Goal: Task Accomplishment & Management: Use online tool/utility

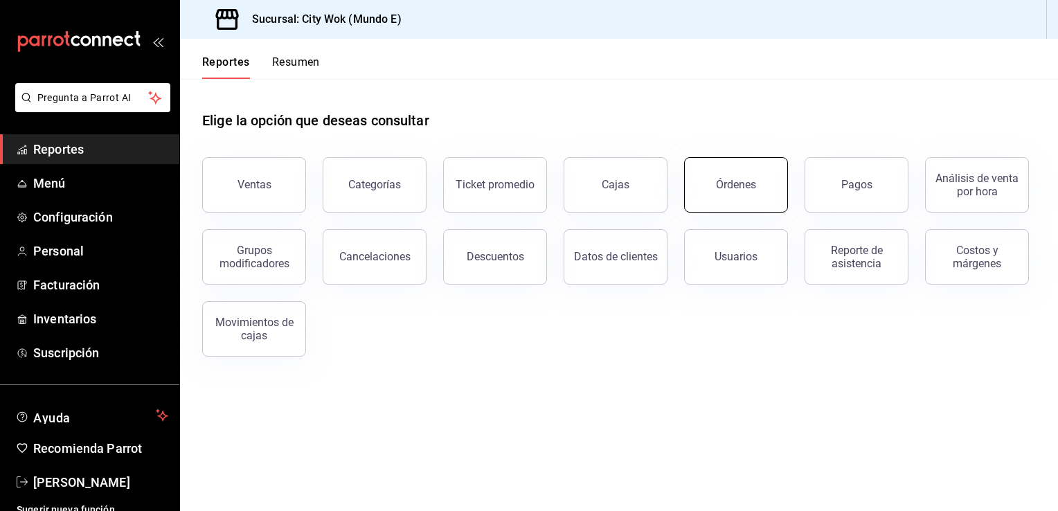
click at [725, 193] on button "Órdenes" at bounding box center [736, 184] width 104 height 55
click at [727, 197] on button "Órdenes" at bounding box center [736, 184] width 104 height 55
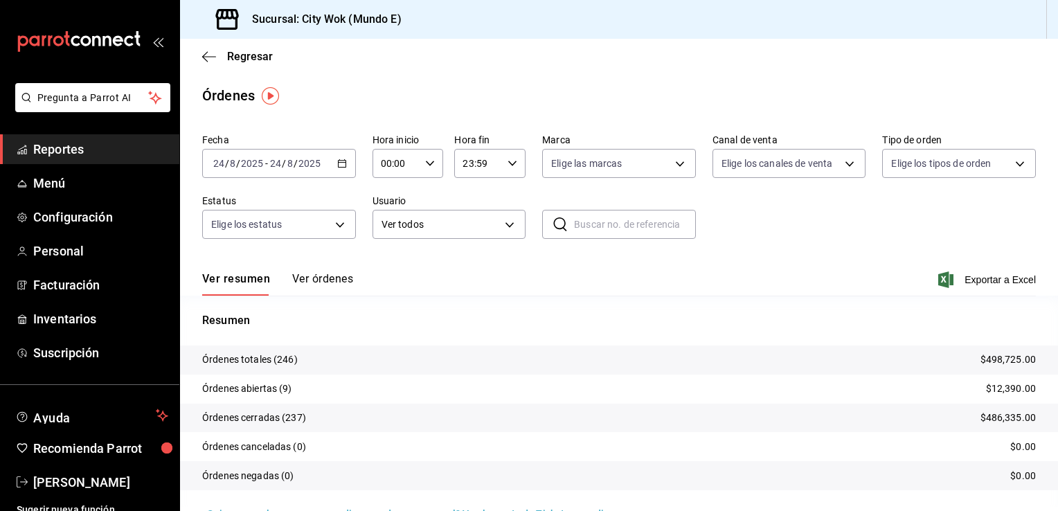
click at [335, 280] on button "Ver órdenes" at bounding box center [322, 284] width 61 height 24
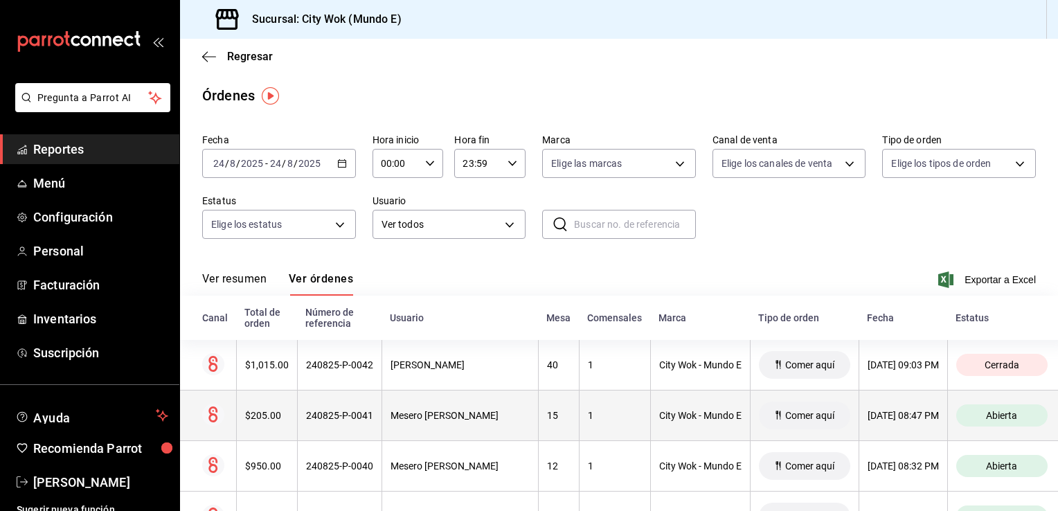
click at [664, 427] on th "City Wok - Mundo E" at bounding box center [700, 415] width 100 height 51
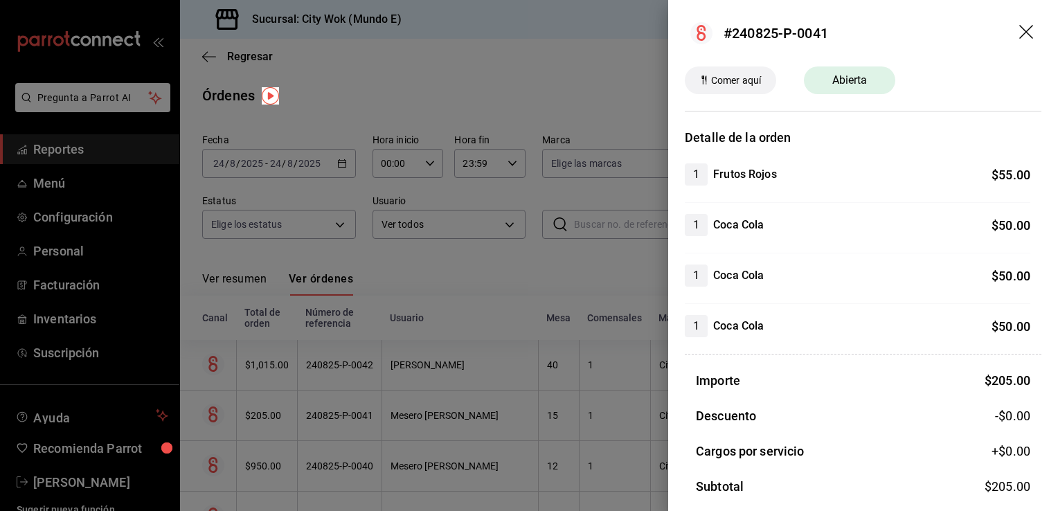
click at [1019, 26] on icon "drag" at bounding box center [1027, 33] width 17 height 17
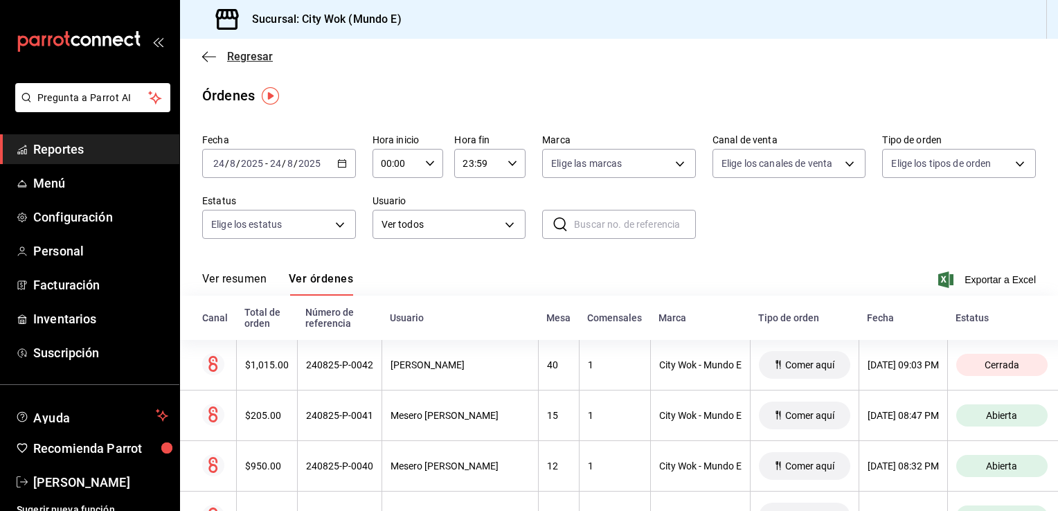
click at [210, 62] on icon "button" at bounding box center [209, 57] width 14 height 12
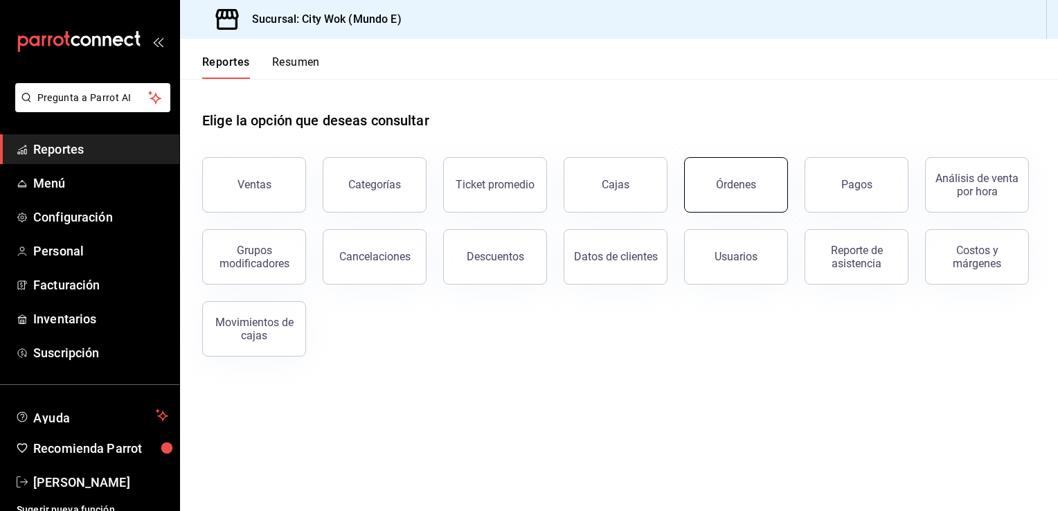
click at [733, 198] on button "Órdenes" at bounding box center [736, 184] width 104 height 55
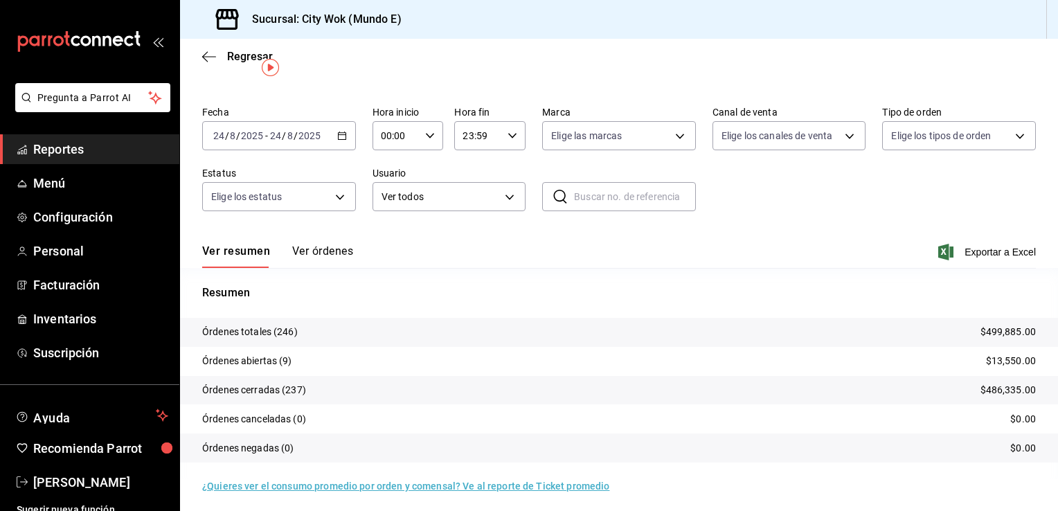
scroll to position [33, 0]
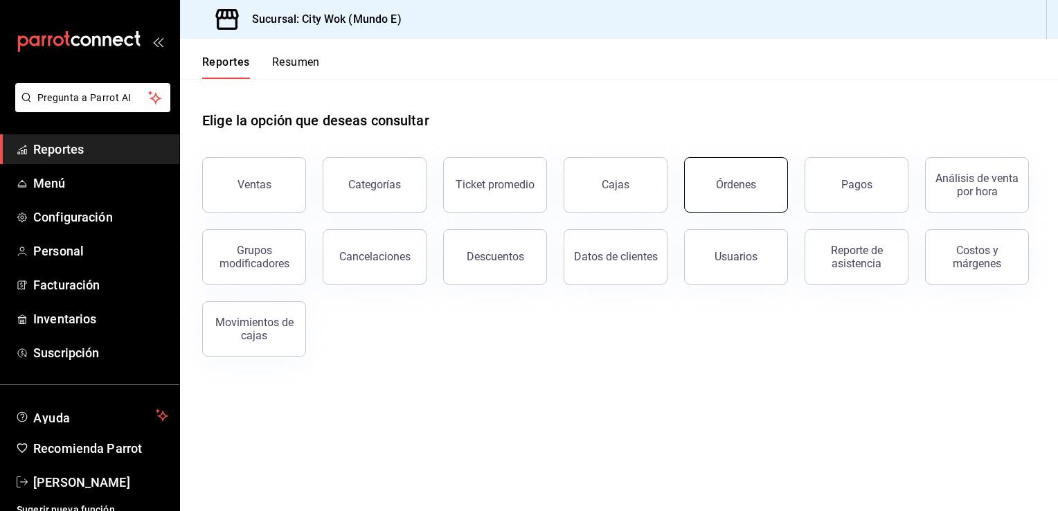
click at [750, 183] on div "Órdenes" at bounding box center [736, 184] width 40 height 13
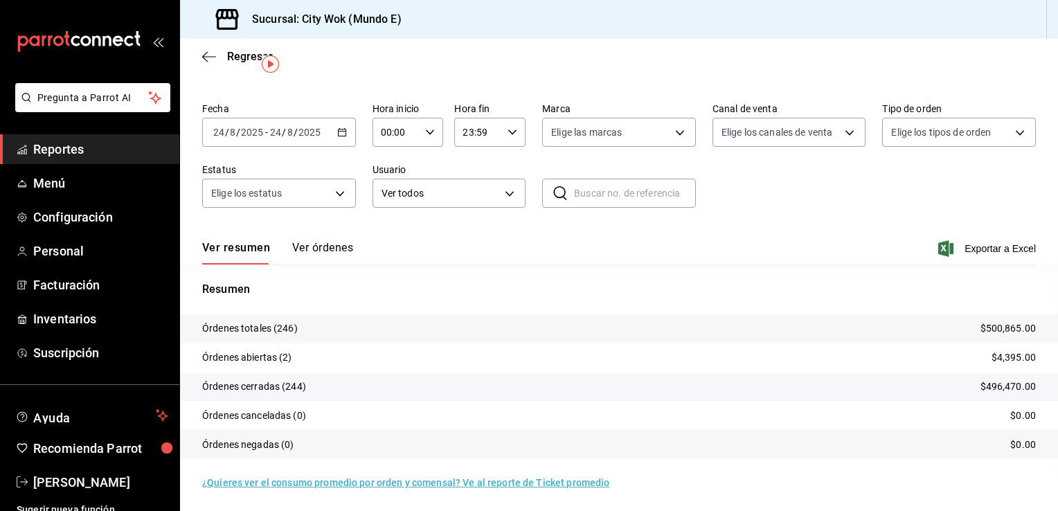
scroll to position [33, 0]
click at [352, 362] on tr "Órdenes abiertas (2) $4,395.00" at bounding box center [619, 356] width 878 height 29
click at [327, 249] on button "Ver órdenes" at bounding box center [322, 252] width 61 height 24
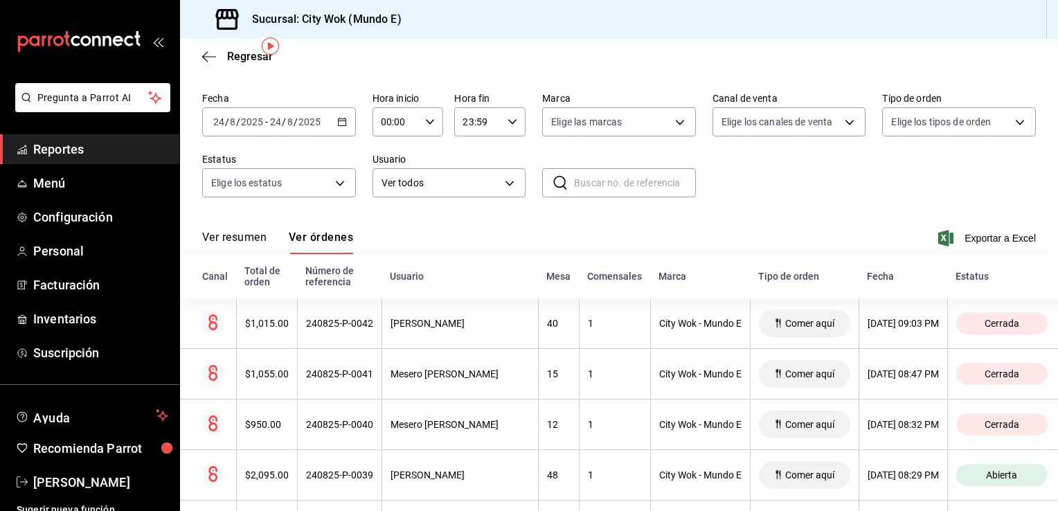
scroll to position [55, 0]
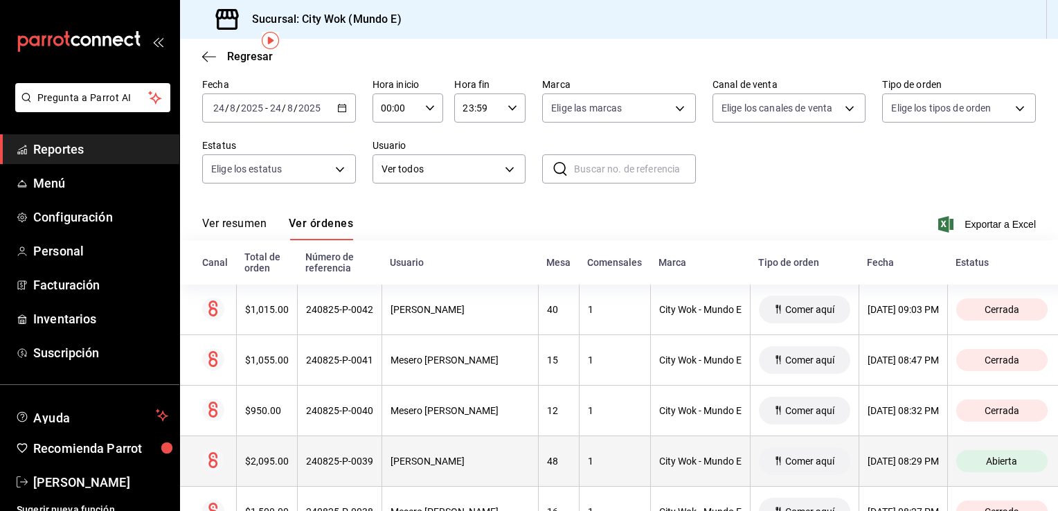
click at [672, 459] on div "City Wok - Mundo E" at bounding box center [700, 461] width 82 height 11
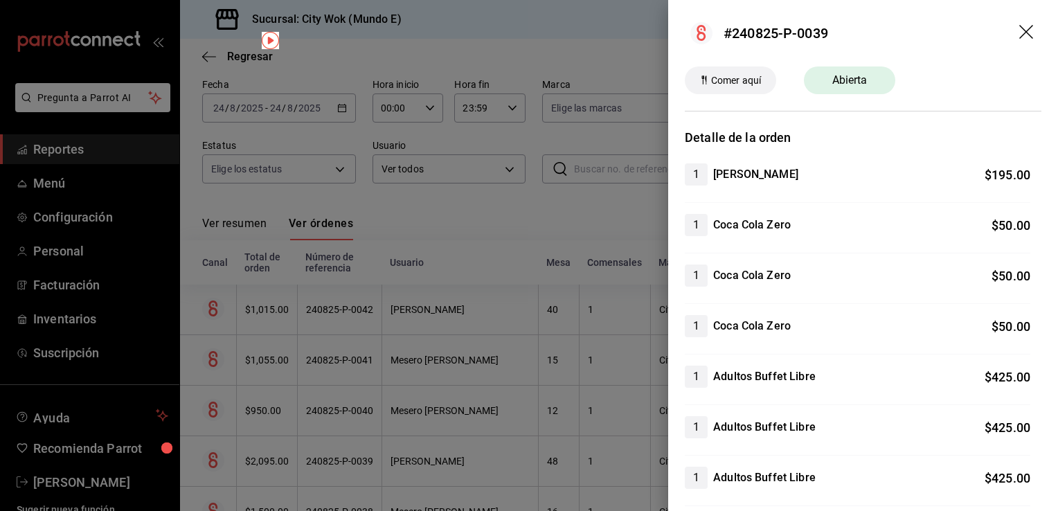
click at [1008, 39] on header "#240825-P-0039" at bounding box center [863, 33] width 390 height 66
click at [1019, 35] on icon "drag" at bounding box center [1027, 33] width 17 height 17
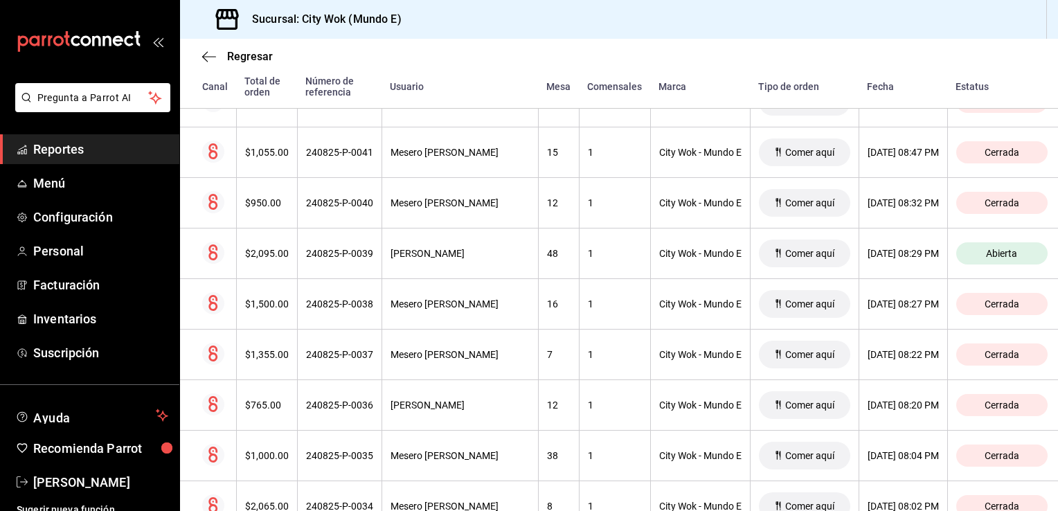
click at [1057, 500] on div "Regresar Órdenes Fecha 2025-08-24 24 / 8 / 2025 - 2025-08-24 24 / 8 / 2025 Hora…" at bounding box center [619, 275] width 878 height 472
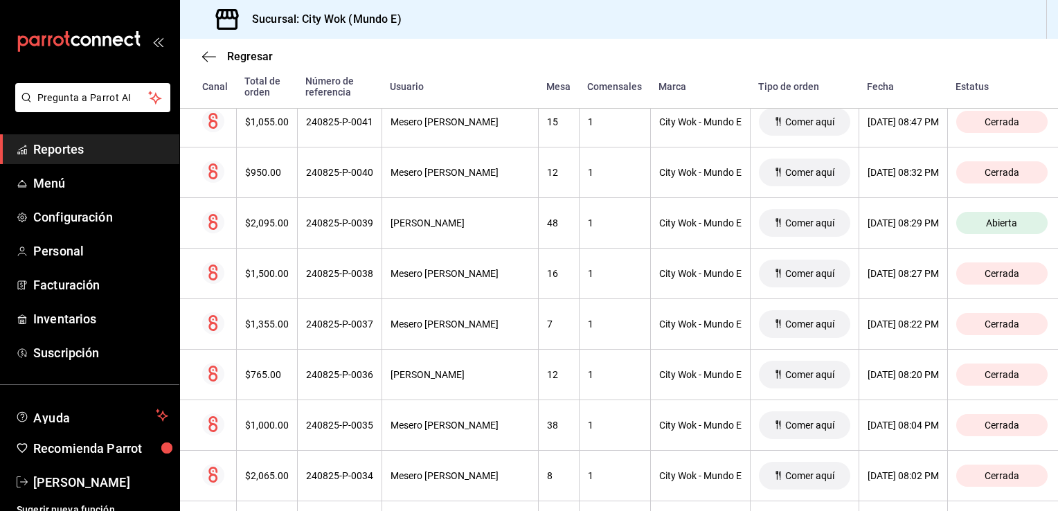
click at [1057, 500] on div "Regresar Órdenes Fecha 2025-08-24 24 / 8 / 2025 - 2025-08-24 24 / 8 / 2025 Hora…" at bounding box center [619, 275] width 878 height 472
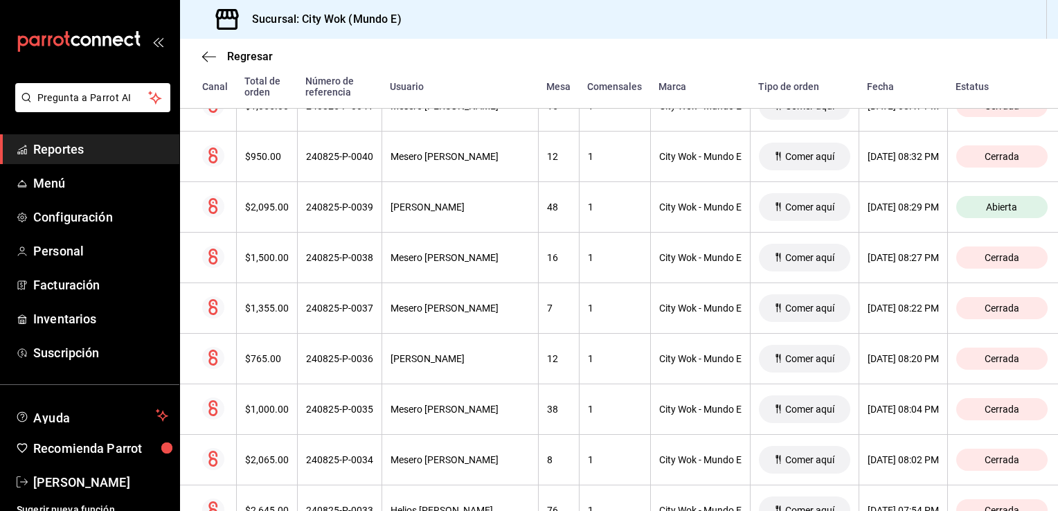
click at [1057, 500] on div "Regresar Órdenes Fecha 2025-08-24 24 / 8 / 2025 - 2025-08-24 24 / 8 / 2025 Hora…" at bounding box center [619, 275] width 878 height 472
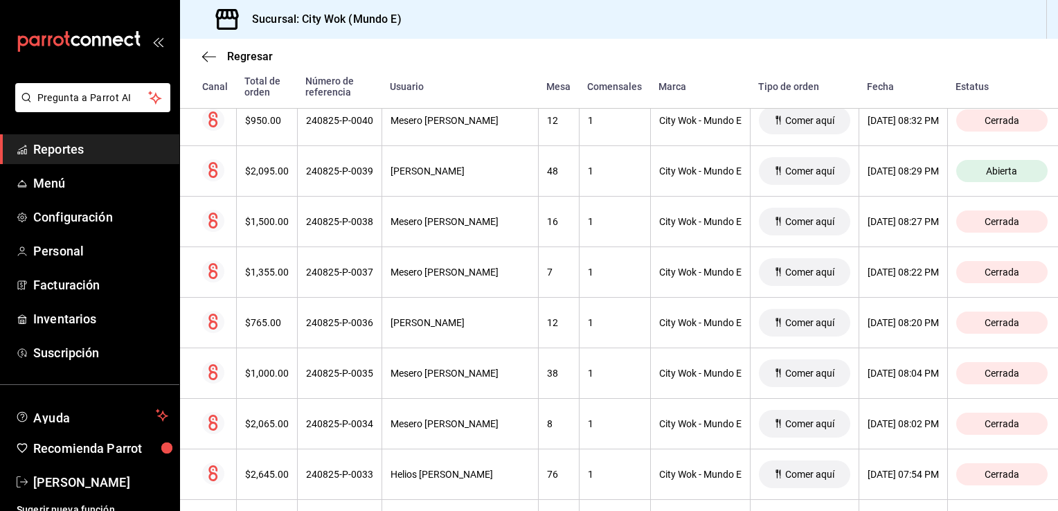
click at [1057, 500] on div "Regresar Órdenes Fecha 2025-08-24 24 / 8 / 2025 - 2025-08-24 24 / 8 / 2025 Hora…" at bounding box center [619, 275] width 878 height 472
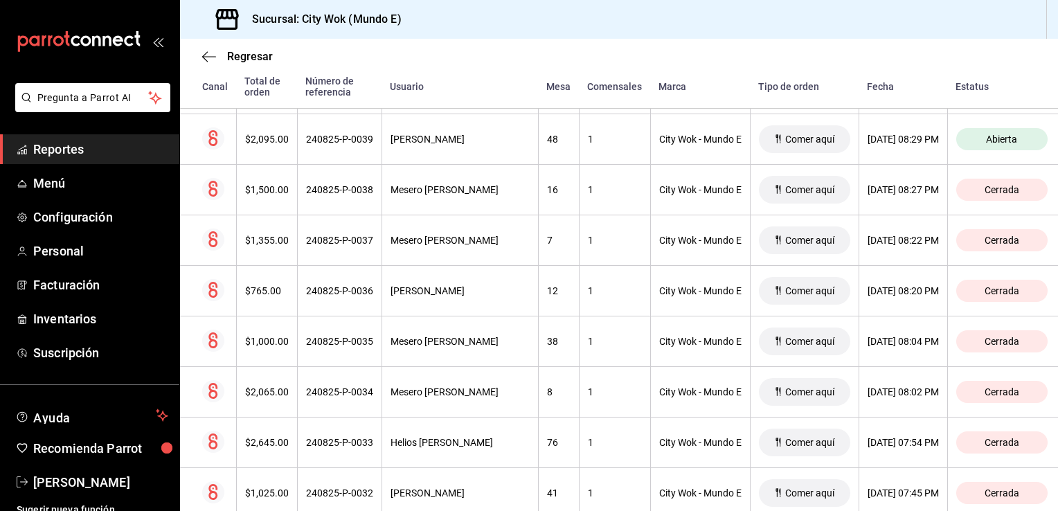
click at [1057, 500] on div "Regresar Órdenes Fecha 2025-08-24 24 / 8 / 2025 - 2025-08-24 24 / 8 / 2025 Hora…" at bounding box center [619, 275] width 878 height 472
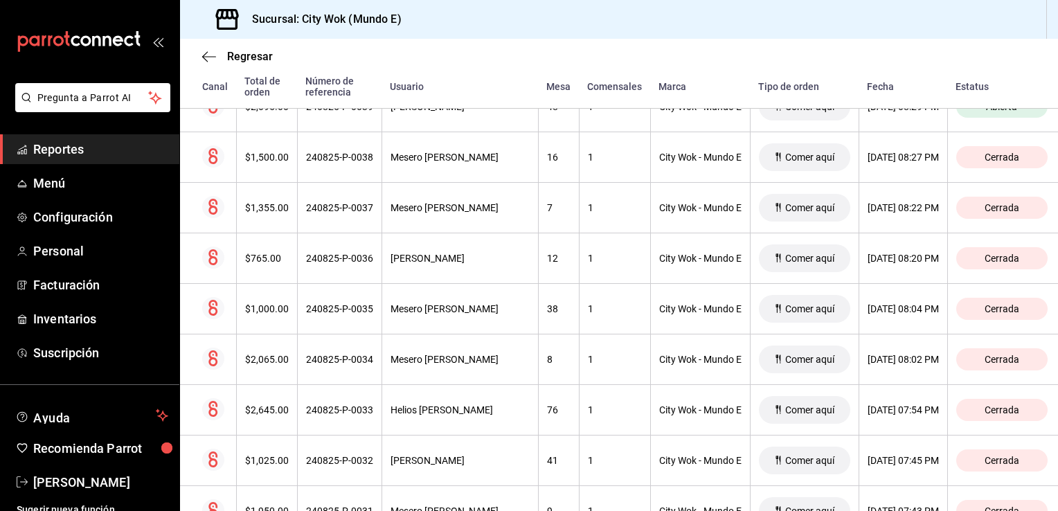
click at [1057, 500] on div "Regresar Órdenes Fecha 2025-08-24 24 / 8 / 2025 - 2025-08-24 24 / 8 / 2025 Hora…" at bounding box center [619, 275] width 878 height 472
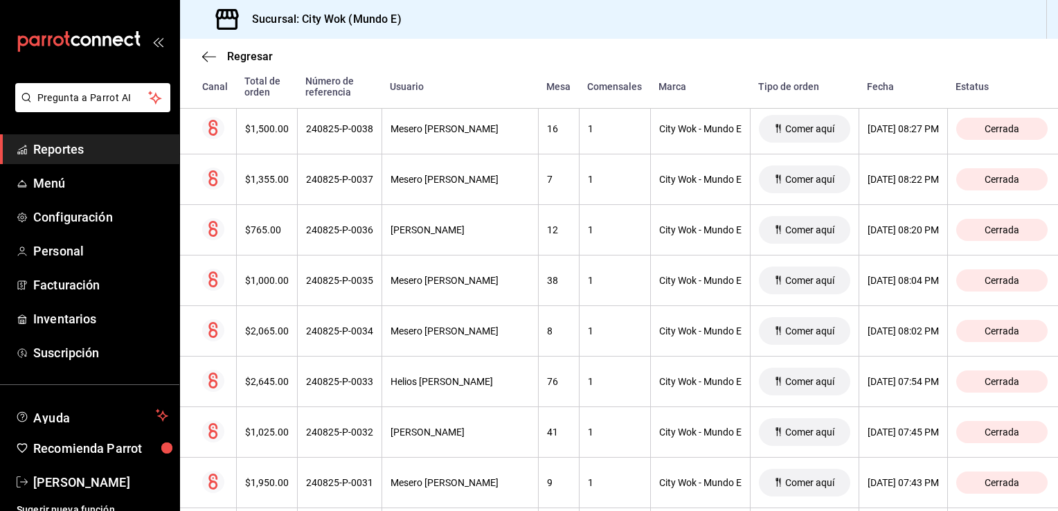
click at [1057, 500] on div "Regresar Órdenes Fecha 2025-08-24 24 / 8 / 2025 - 2025-08-24 24 / 8 / 2025 Hora…" at bounding box center [619, 275] width 878 height 472
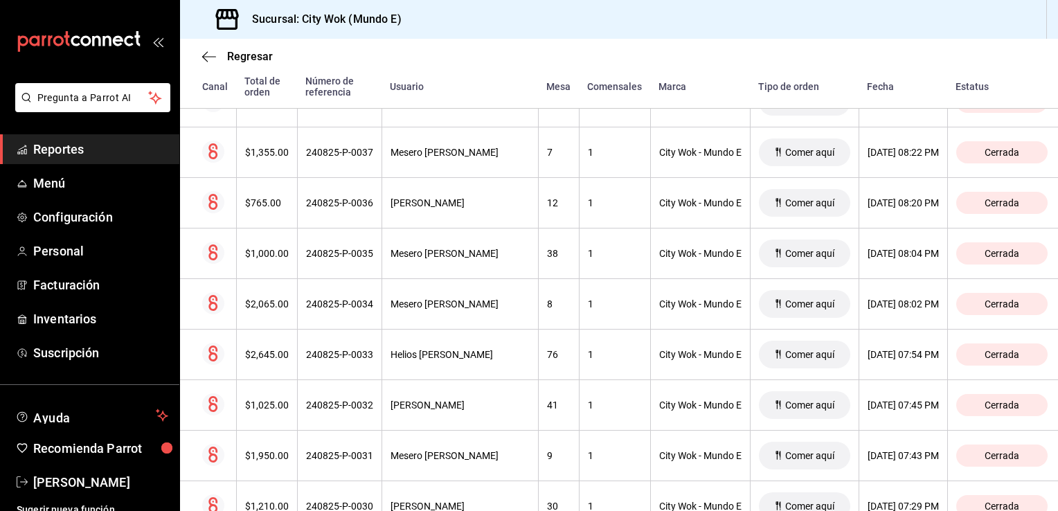
click at [1057, 500] on div "Regresar Órdenes Fecha 2025-08-24 24 / 8 / 2025 - 2025-08-24 24 / 8 / 2025 Hora…" at bounding box center [619, 275] width 878 height 472
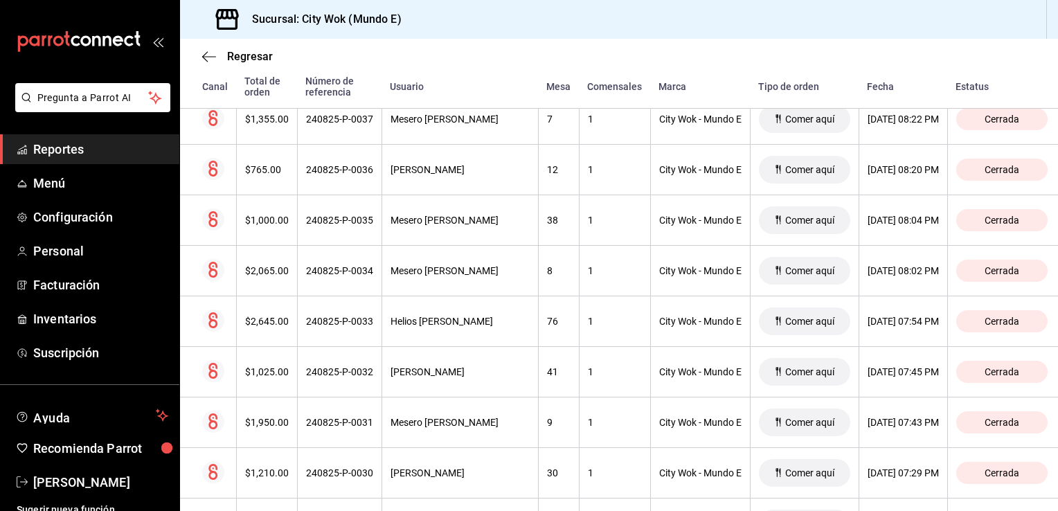
click at [1057, 500] on div "Regresar Órdenes Fecha 2025-08-24 24 / 8 / 2025 - 2025-08-24 24 / 8 / 2025 Hora…" at bounding box center [619, 275] width 878 height 472
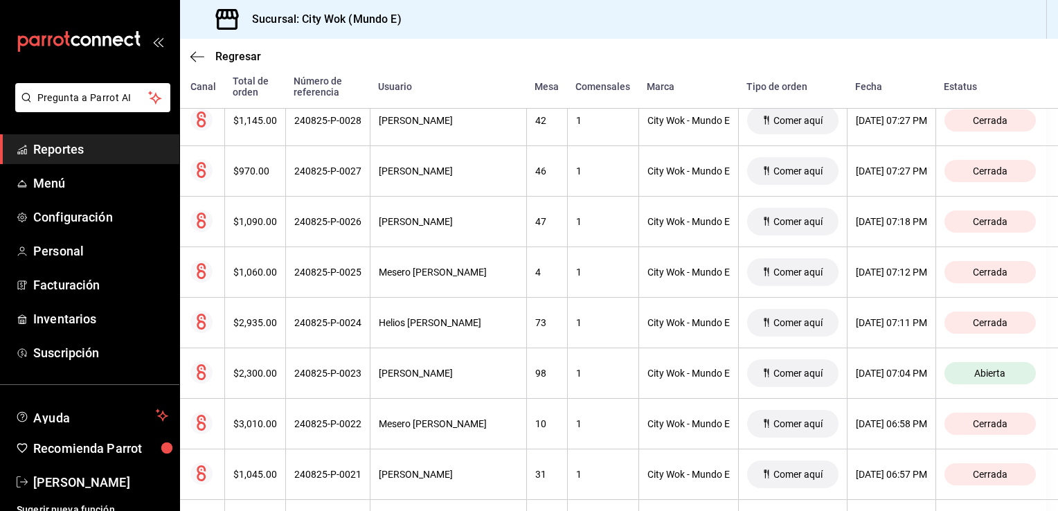
scroll to position [1005, 44]
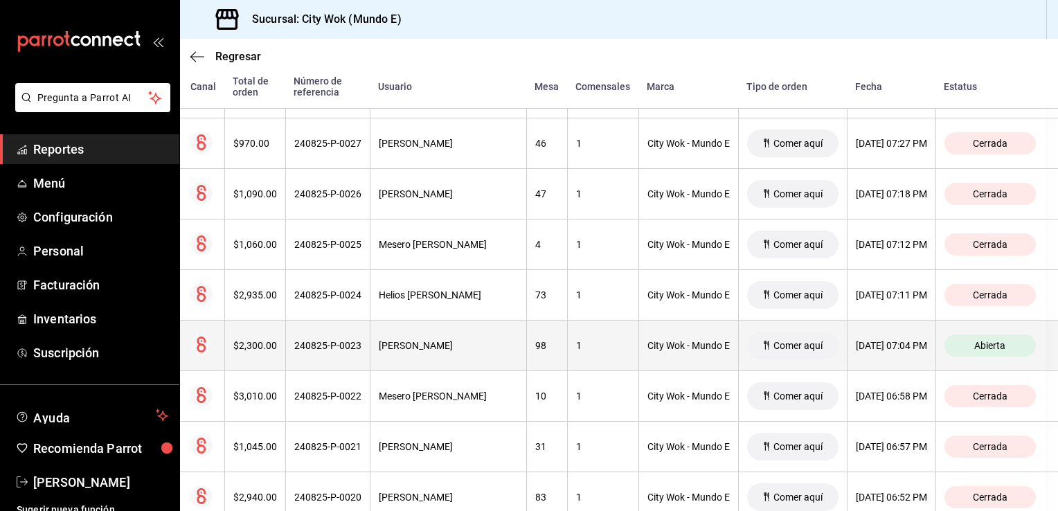
click at [651, 344] on div "City Wok - Mundo E" at bounding box center [688, 345] width 82 height 11
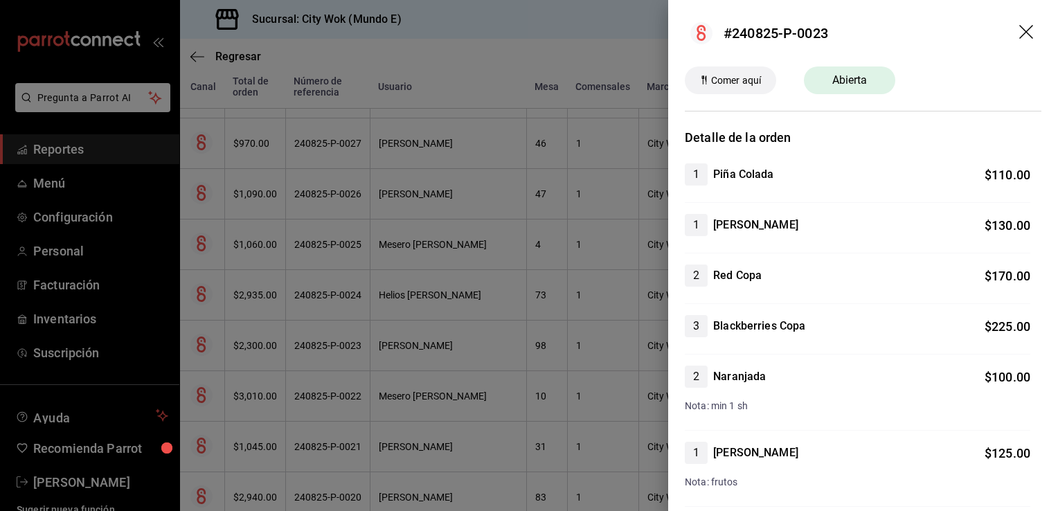
click at [1019, 34] on icon "drag" at bounding box center [1026, 32] width 14 height 14
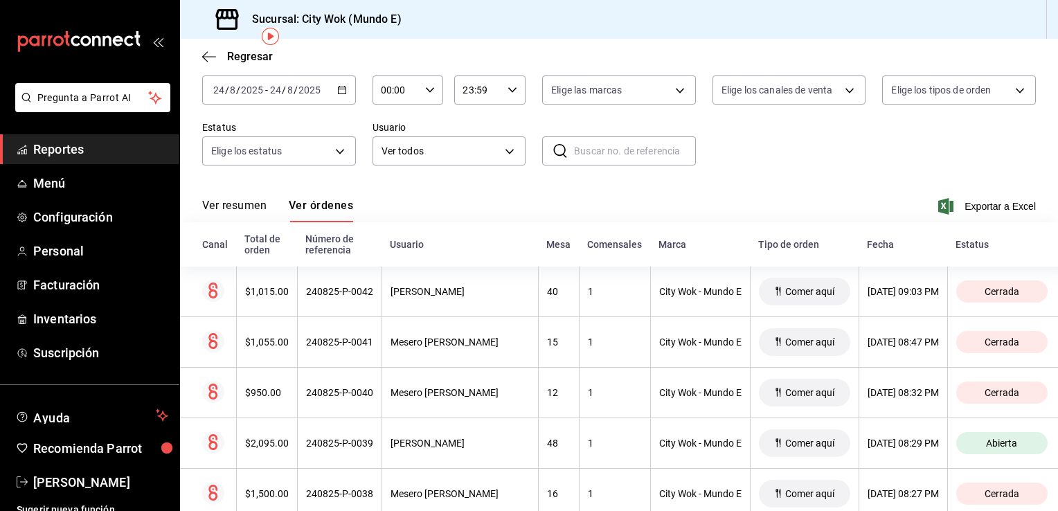
scroll to position [46, 0]
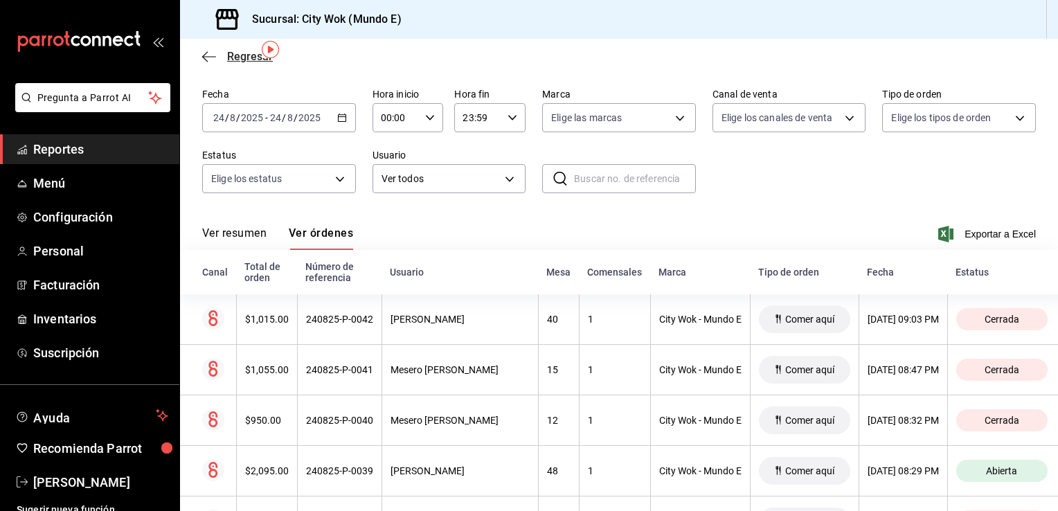
click at [209, 53] on icon "button" at bounding box center [209, 57] width 14 height 12
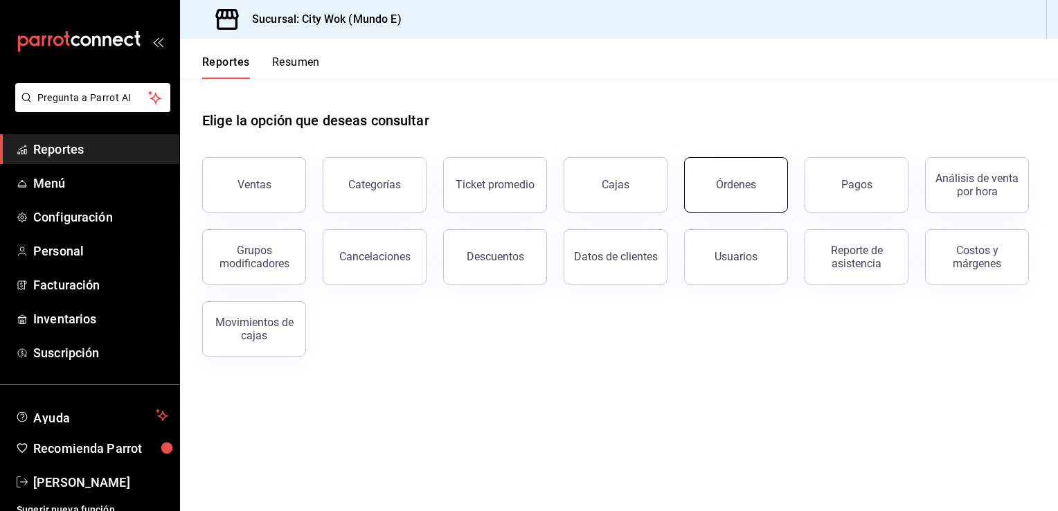
click at [740, 195] on button "Órdenes" at bounding box center [736, 184] width 104 height 55
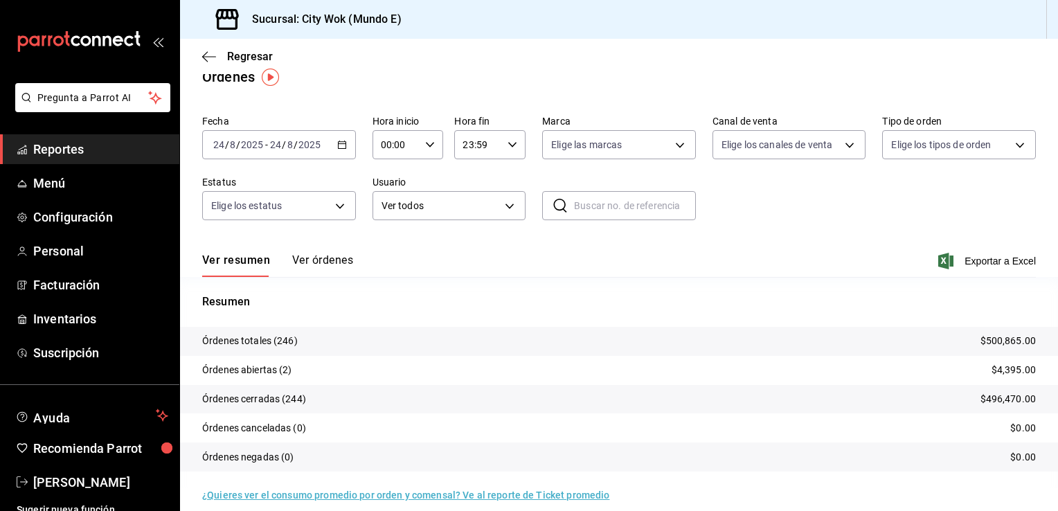
scroll to position [28, 0]
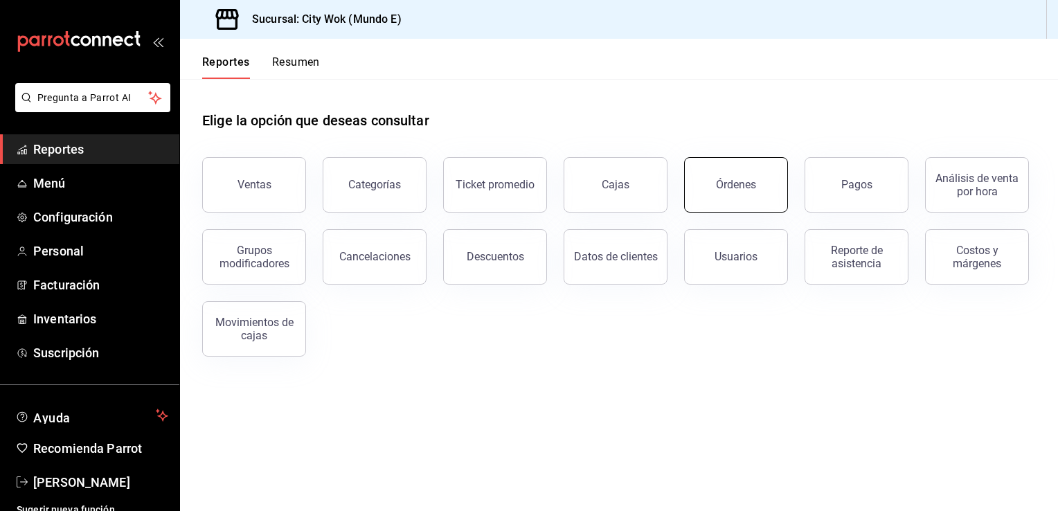
click at [744, 188] on div "Órdenes" at bounding box center [736, 184] width 40 height 13
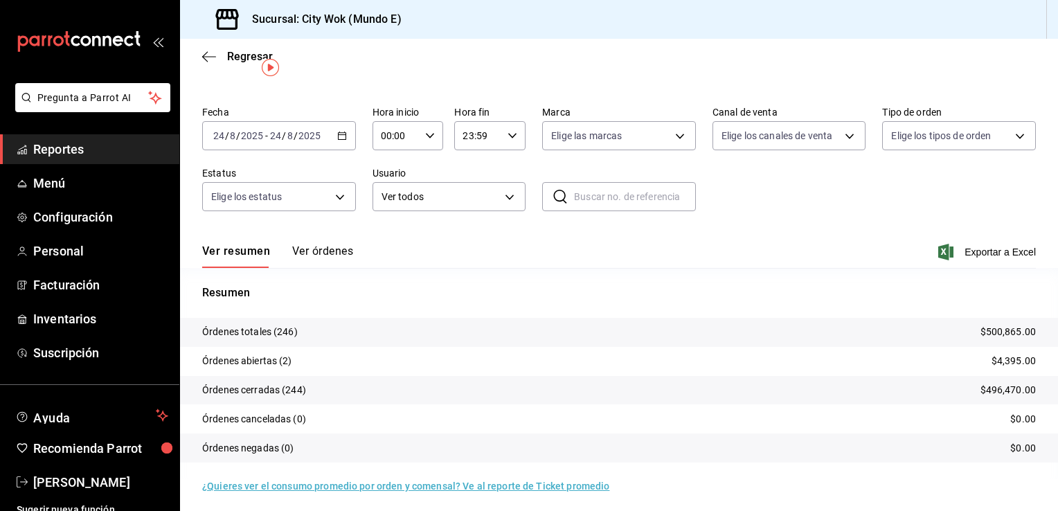
scroll to position [33, 0]
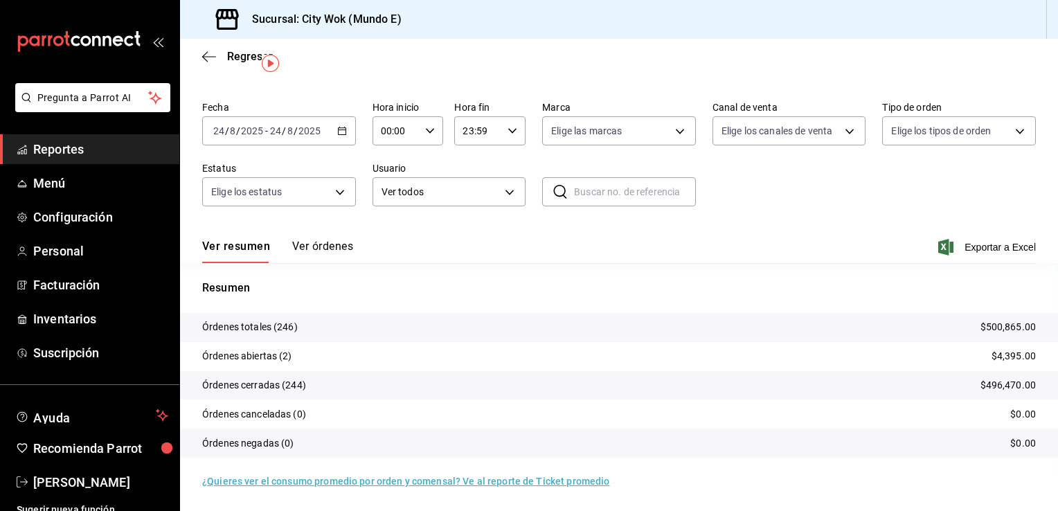
click at [283, 350] on p "Órdenes abiertas (2)" at bounding box center [247, 356] width 90 height 15
click at [334, 251] on button "Ver órdenes" at bounding box center [322, 252] width 61 height 24
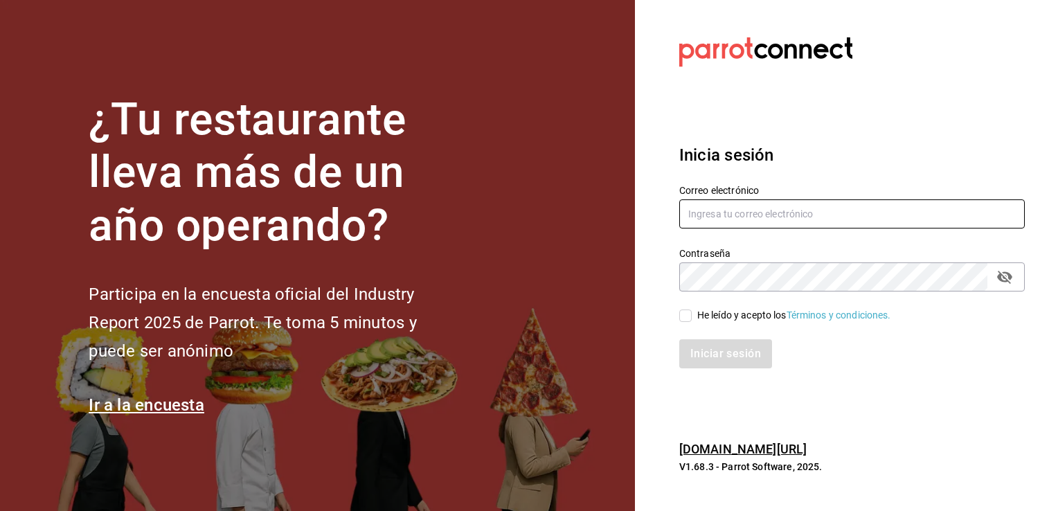
type input "cgl5644186393@gmail.com"
click at [690, 314] on input "He leído y acepto los Términos y condiciones." at bounding box center [685, 315] width 12 height 12
checkbox input "true"
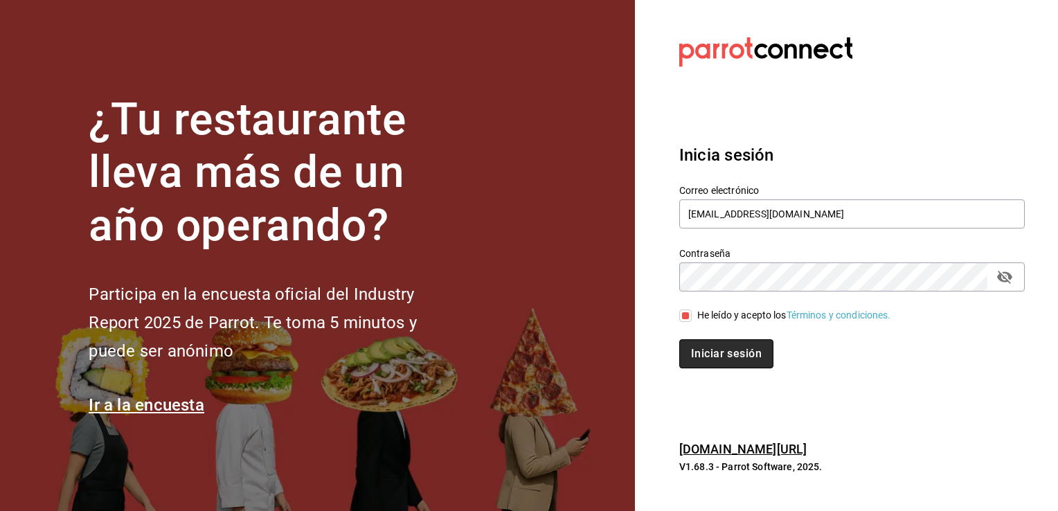
click at [719, 344] on button "Iniciar sesión" at bounding box center [726, 353] width 94 height 29
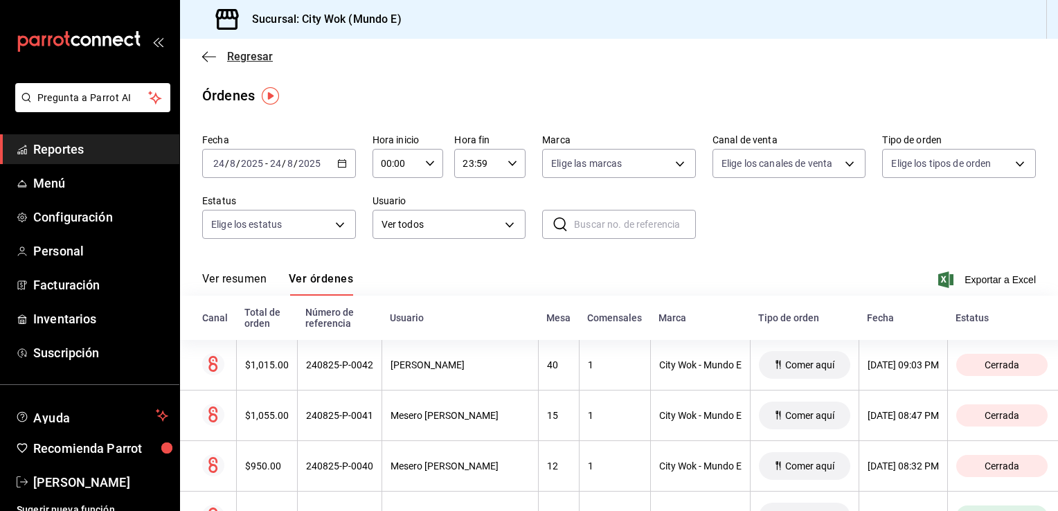
click at [208, 57] on icon "button" at bounding box center [209, 56] width 14 height 1
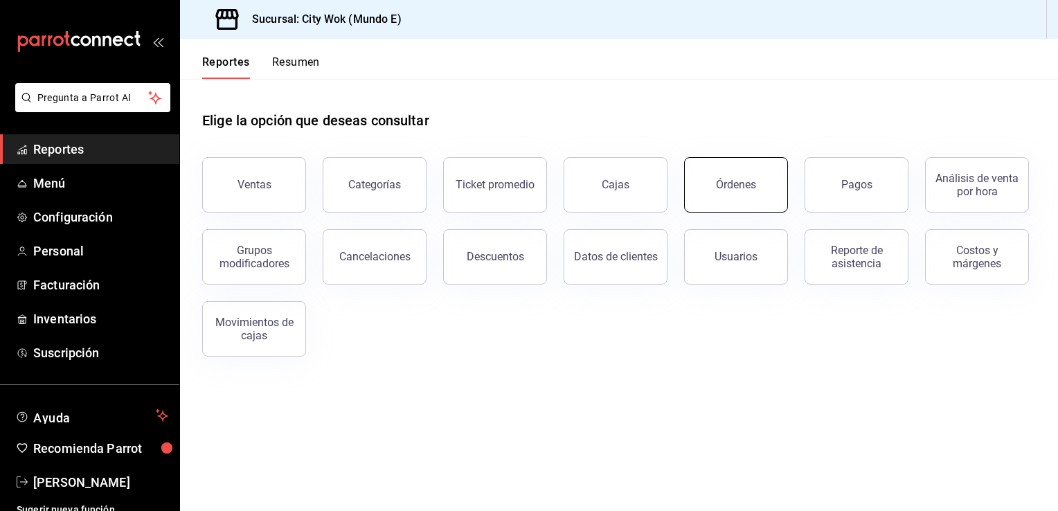
click at [724, 179] on div "Órdenes" at bounding box center [736, 184] width 40 height 13
